Goal: Check status: Check status

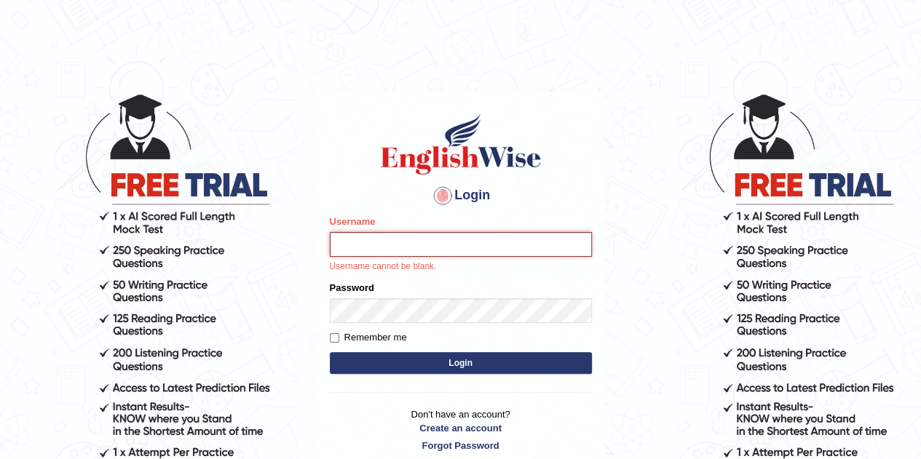
type input "Gabriele"
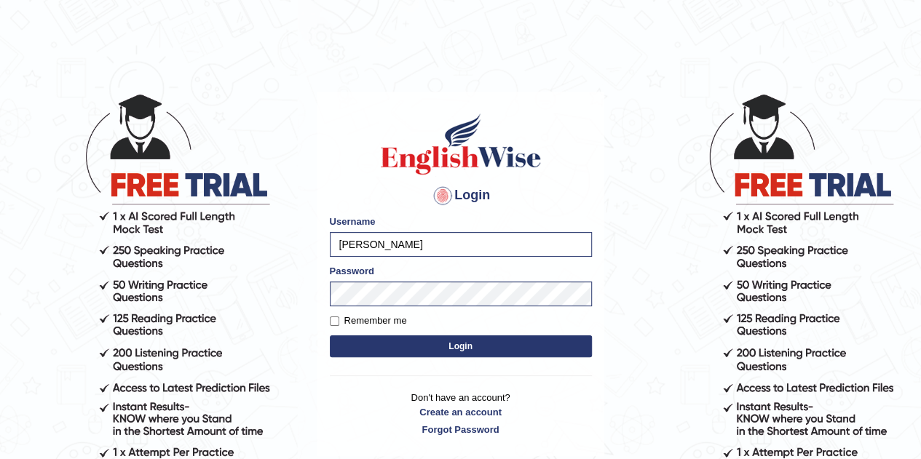
click at [451, 347] on button "Login" at bounding box center [461, 347] width 262 height 22
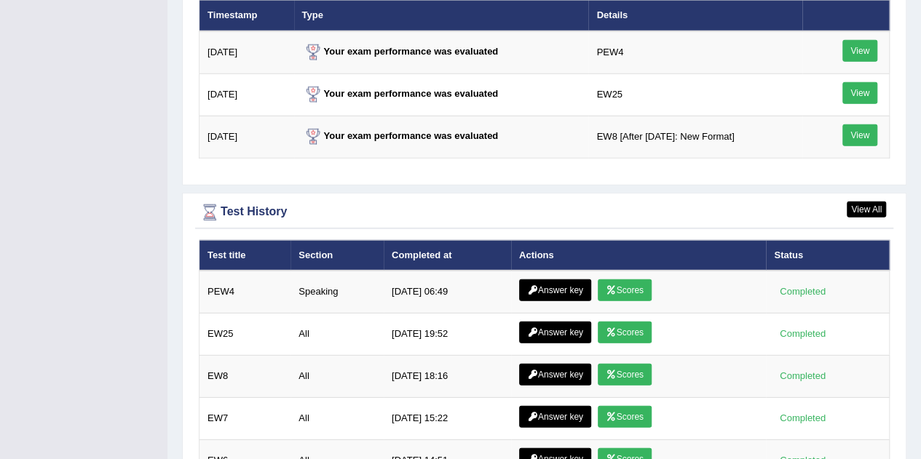
scroll to position [1946, 0]
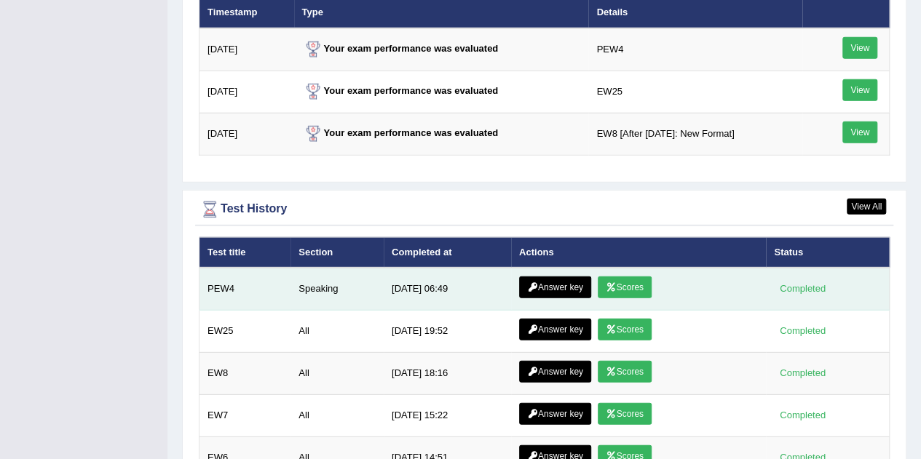
click at [632, 277] on link "Scores" at bounding box center [625, 288] width 54 height 22
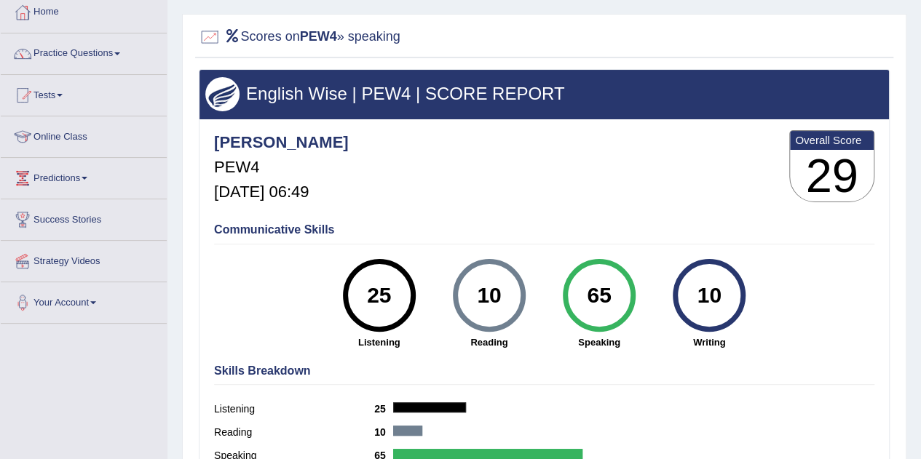
scroll to position [122, 0]
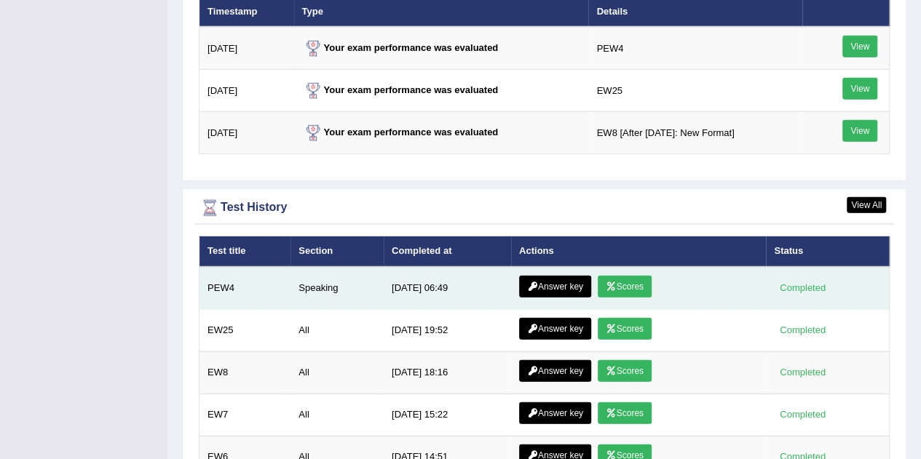
click at [542, 276] on link "Answer key" at bounding box center [555, 287] width 72 height 22
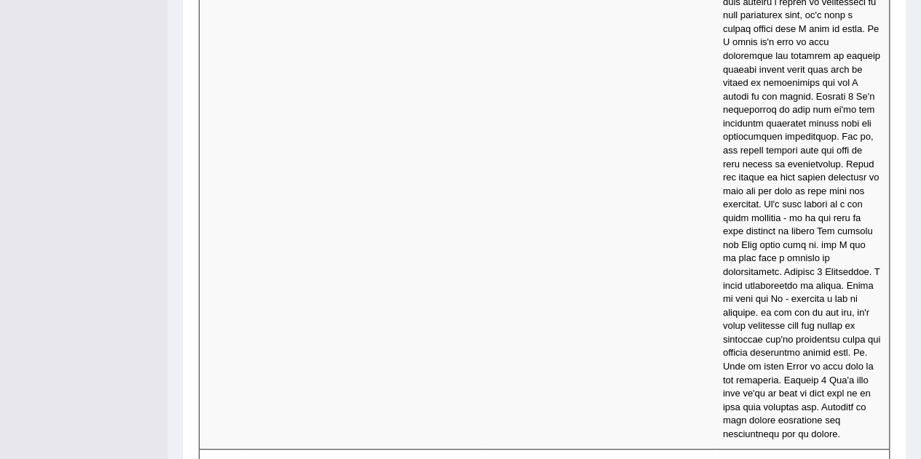
scroll to position [6012, 0]
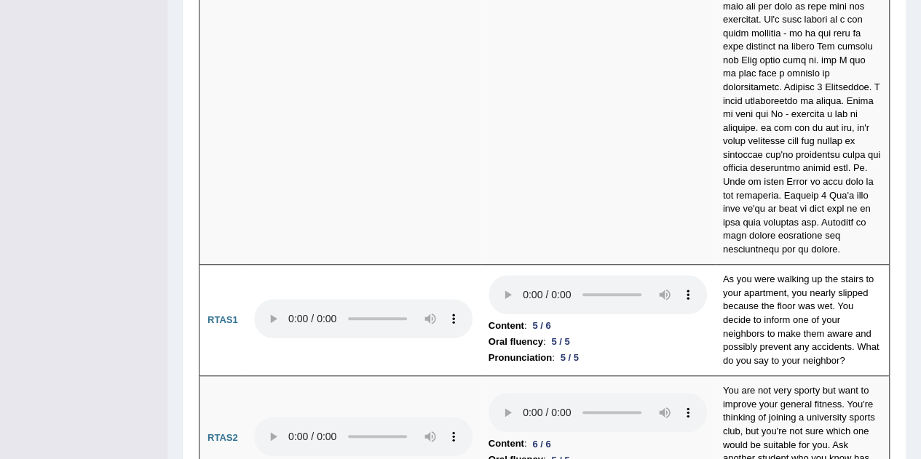
drag, startPoint x: 922, startPoint y: 34, endPoint x: 931, endPoint y: 443, distance: 409.3
